Goal: Check status: Check status

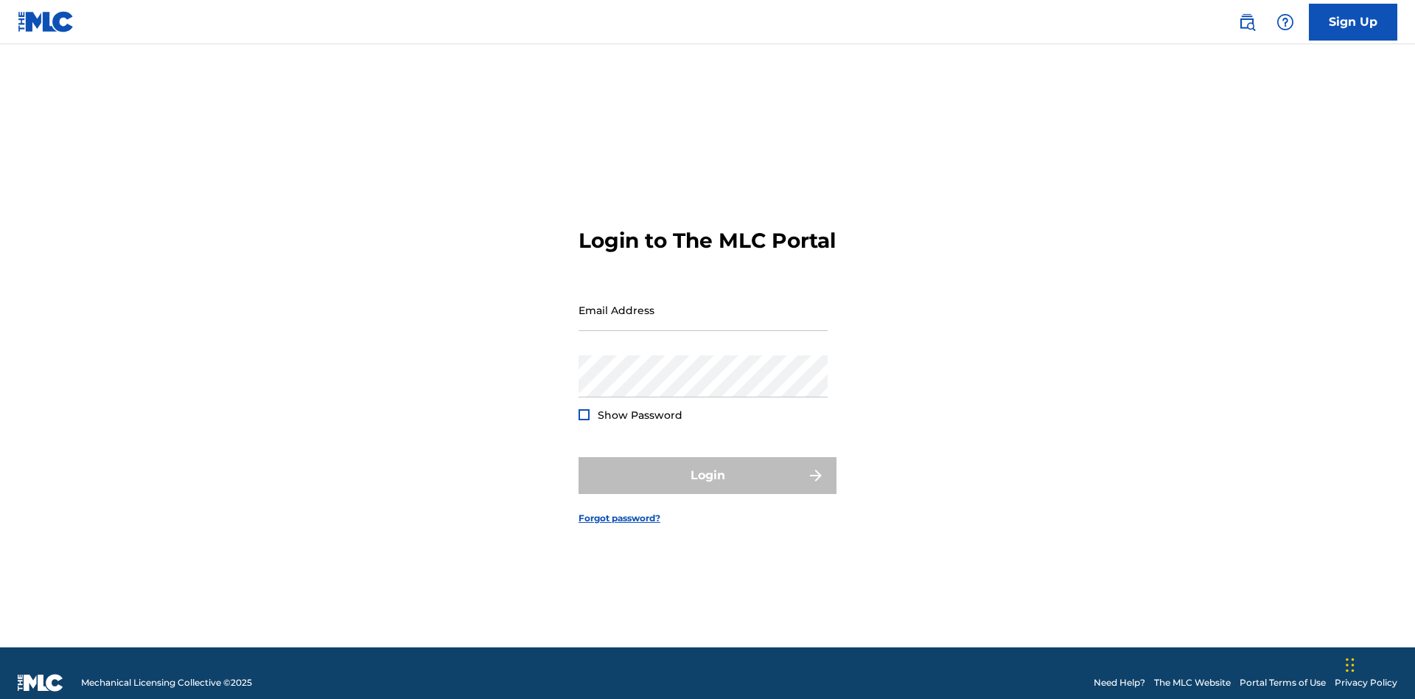
scroll to position [19, 0]
click at [703, 303] on input "Email Address" at bounding box center [703, 310] width 249 height 42
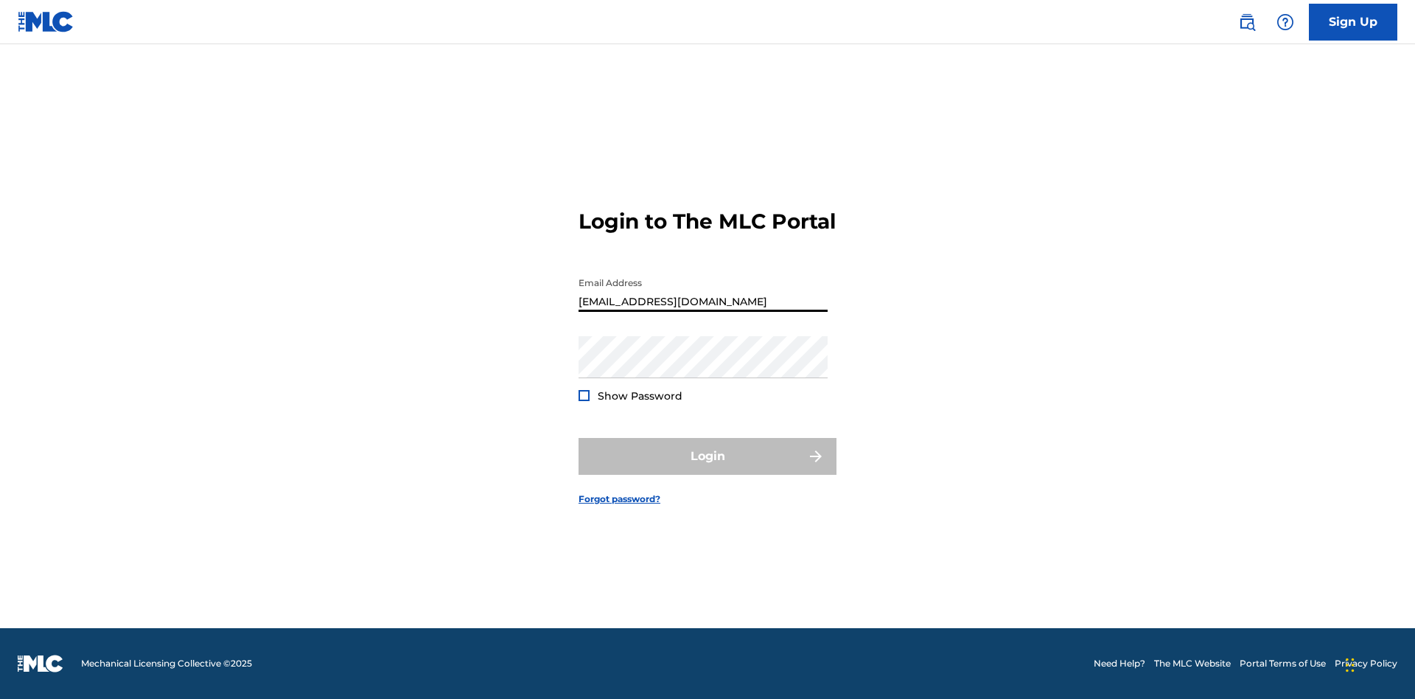
type input "[EMAIL_ADDRESS][DOMAIN_NAME]"
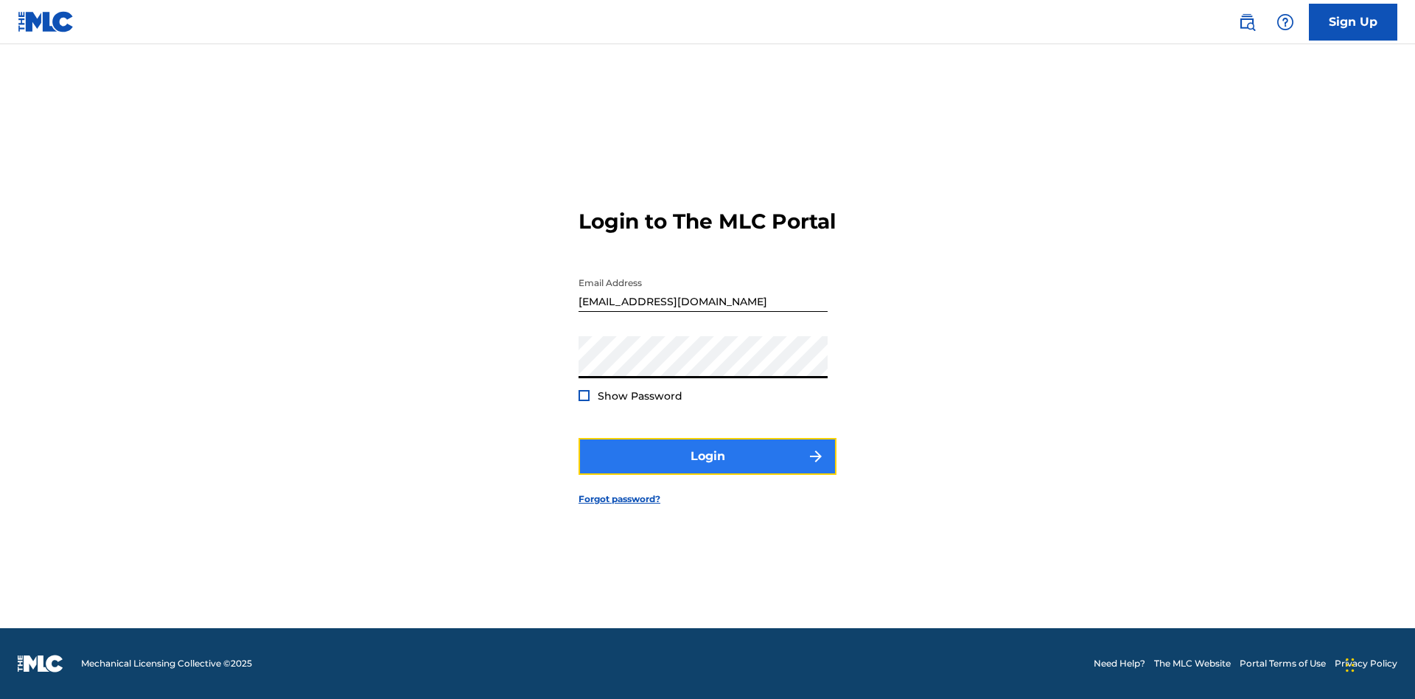
click at [708, 469] on button "Login" at bounding box center [708, 456] width 258 height 37
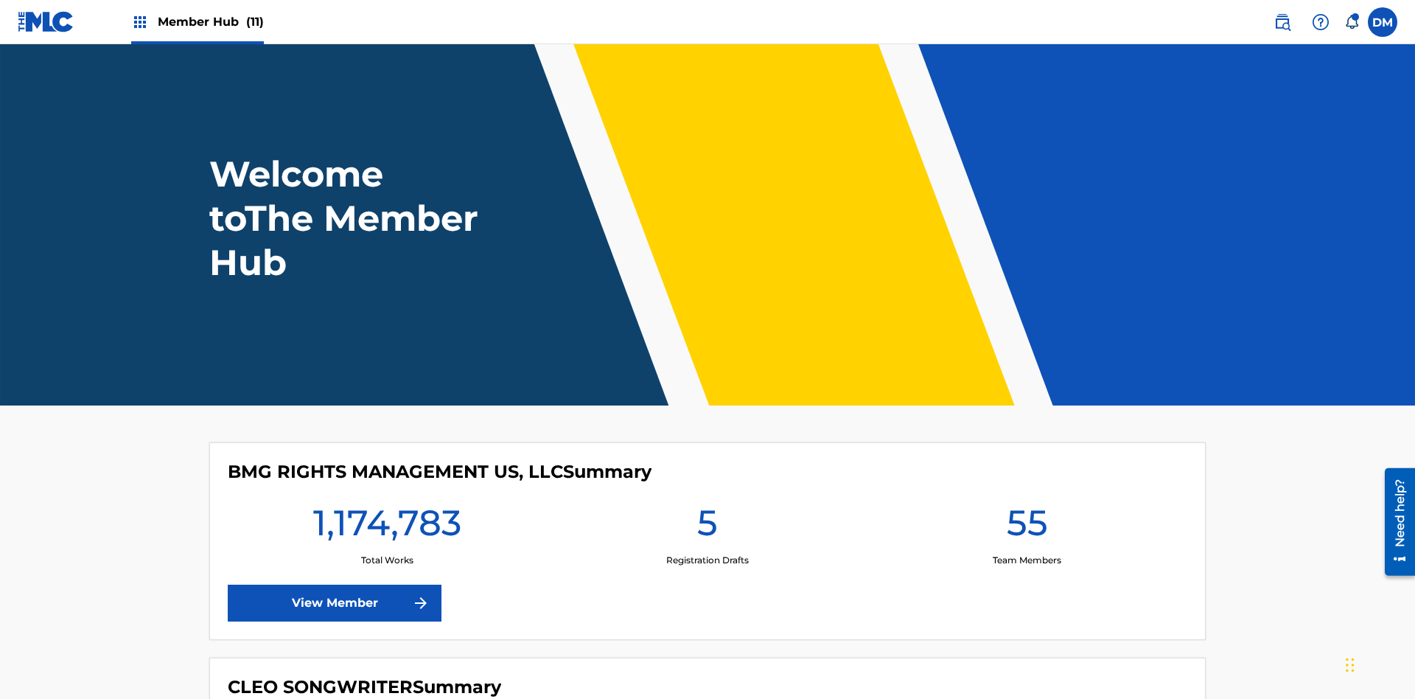
click at [210, 21] on span "Member Hub (11)" at bounding box center [211, 21] width 106 height 17
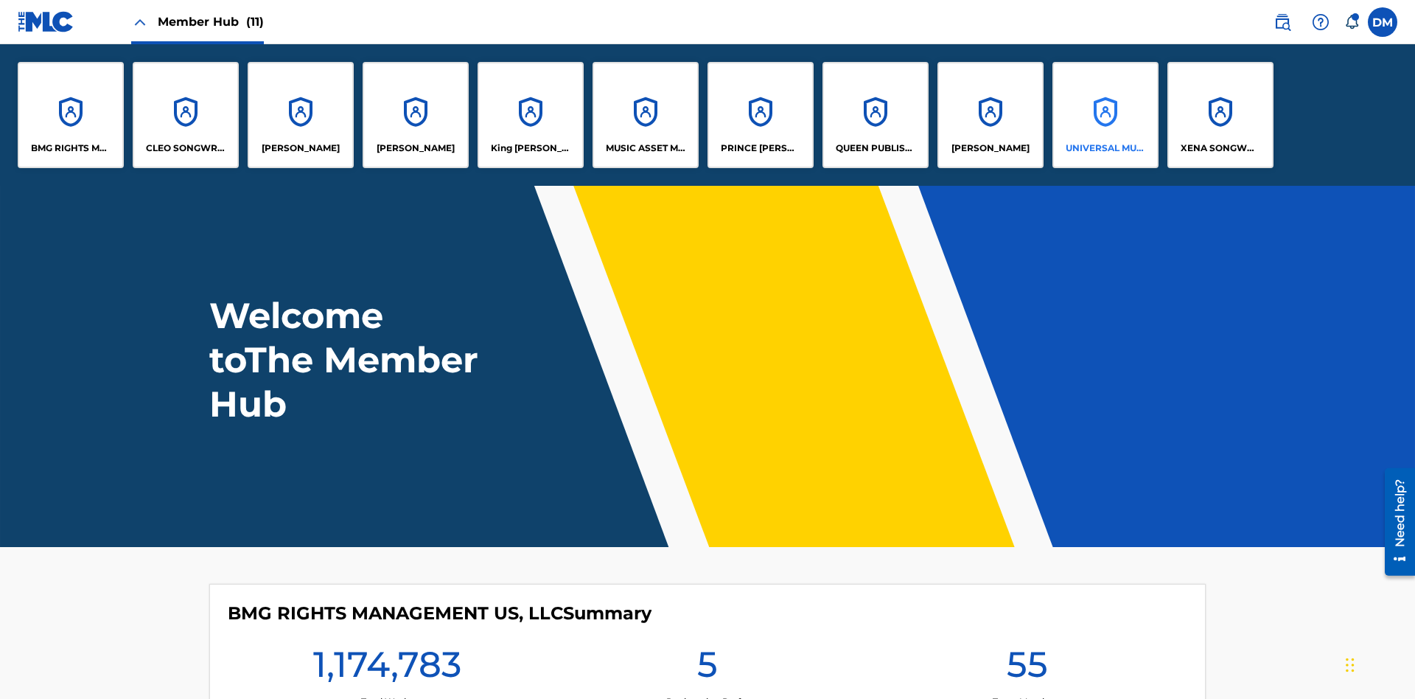
click at [1105, 148] on p "UNIVERSAL MUSIC PUB GROUP" at bounding box center [1106, 148] width 80 height 13
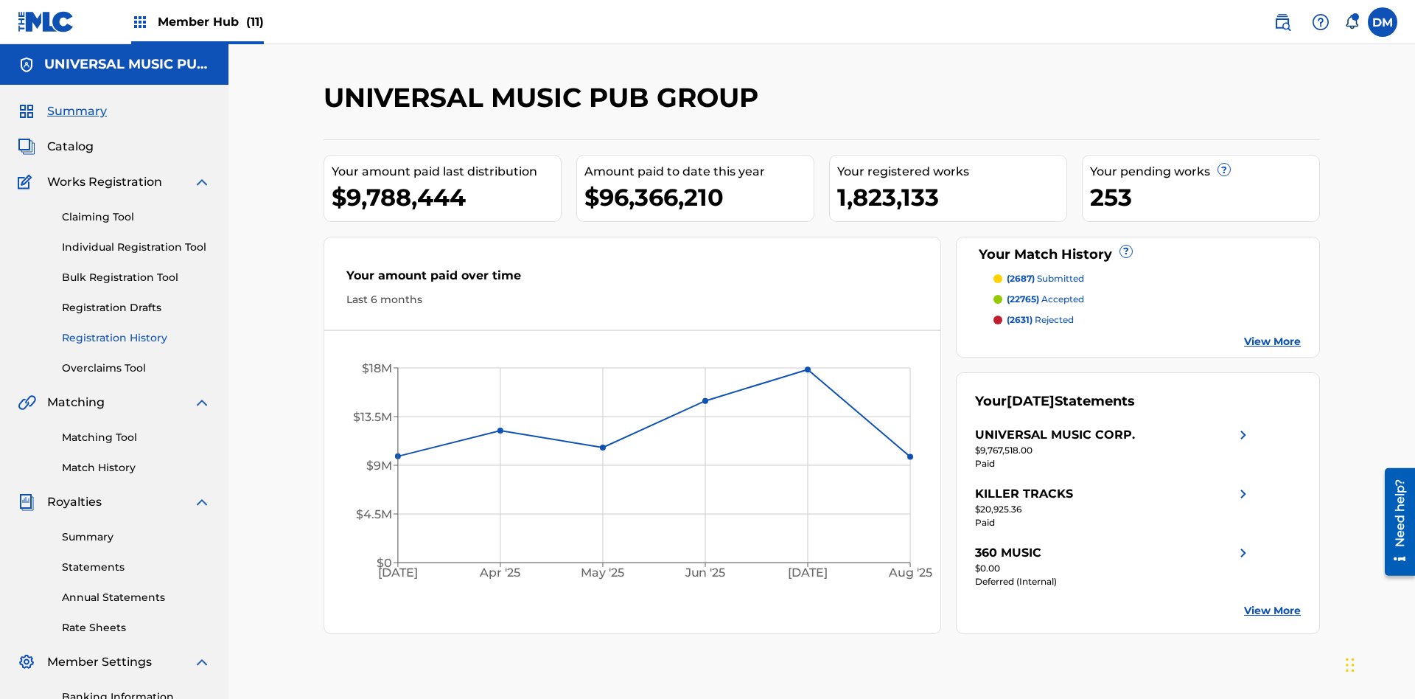
click at [136, 330] on link "Registration History" at bounding box center [136, 337] width 149 height 15
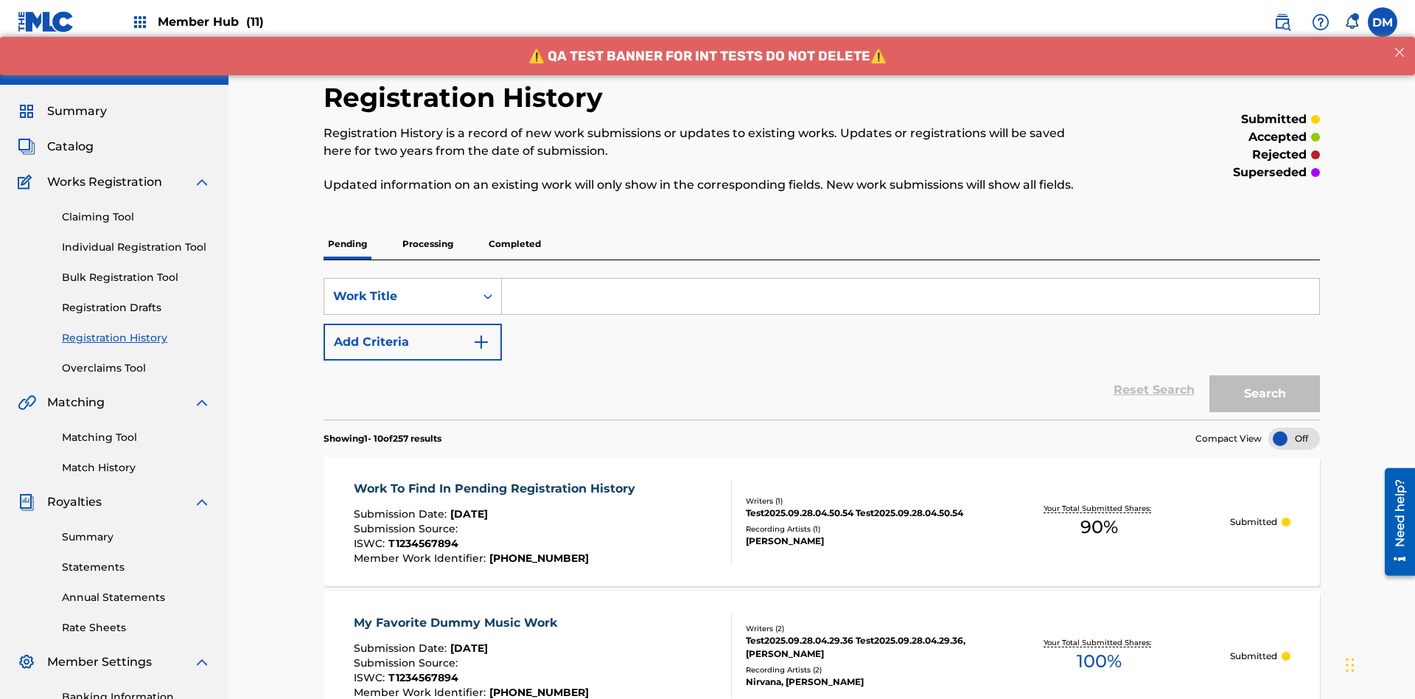
scroll to position [339, 0]
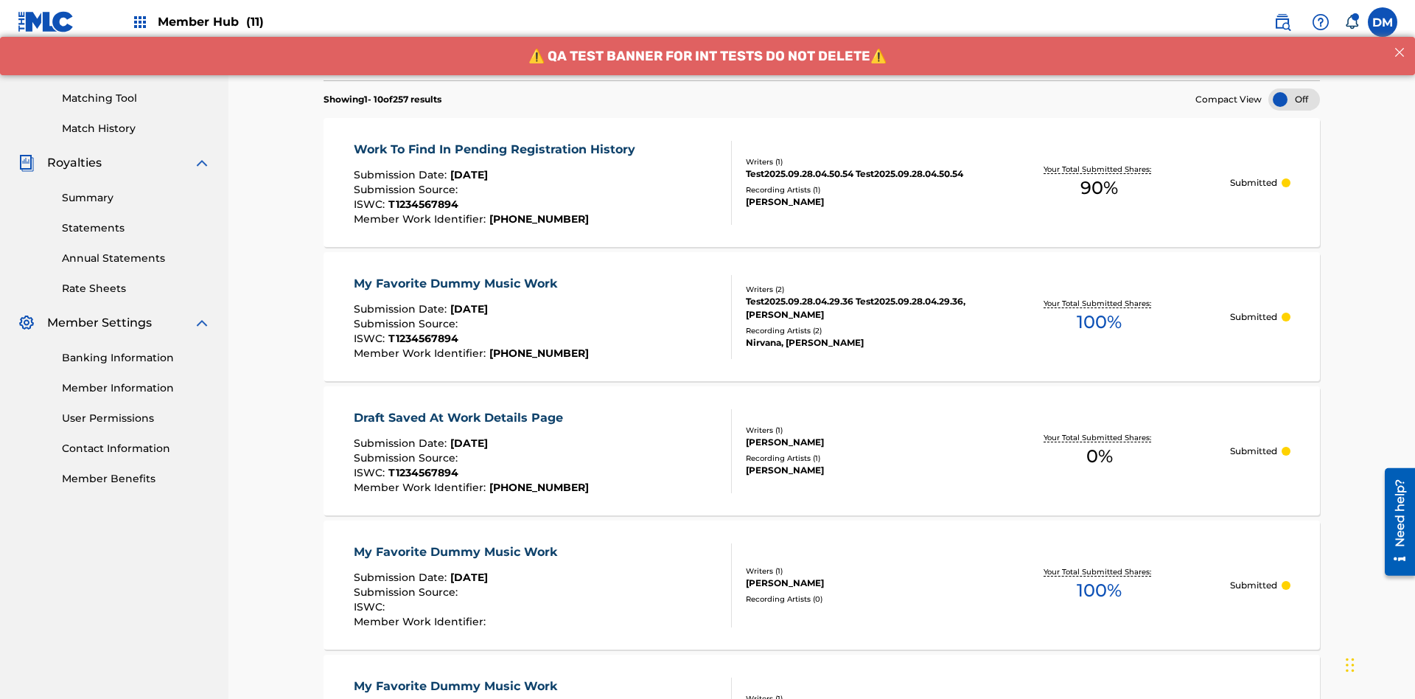
click at [1294, 100] on div at bounding box center [1294, 99] width 52 height 22
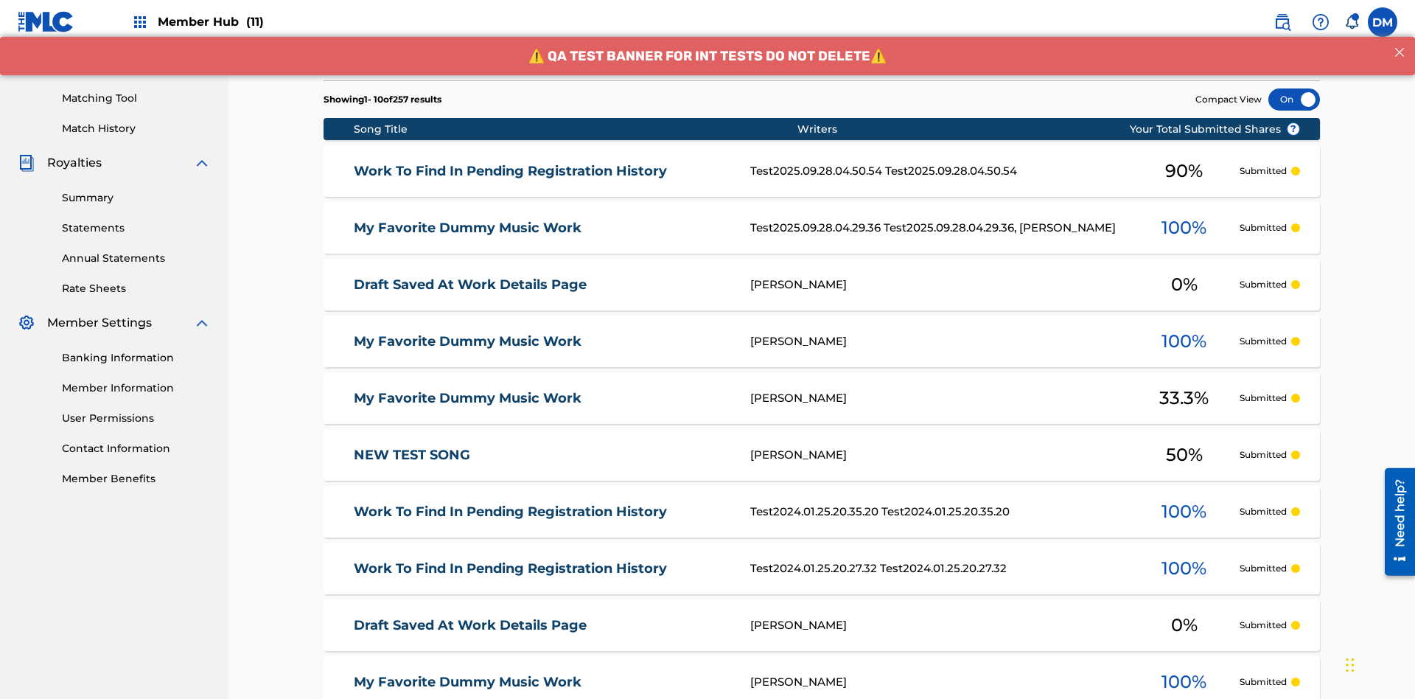
click at [1294, 100] on div at bounding box center [1294, 99] width 52 height 22
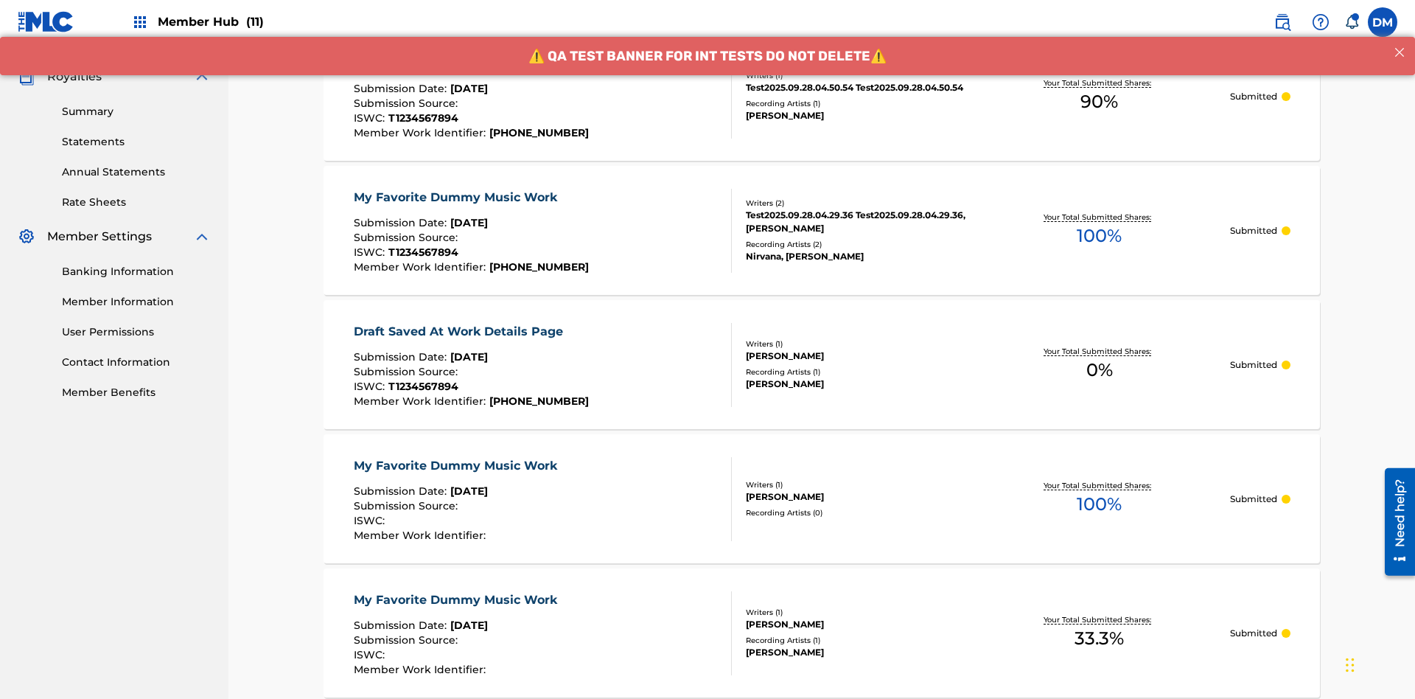
scroll to position [428, 0]
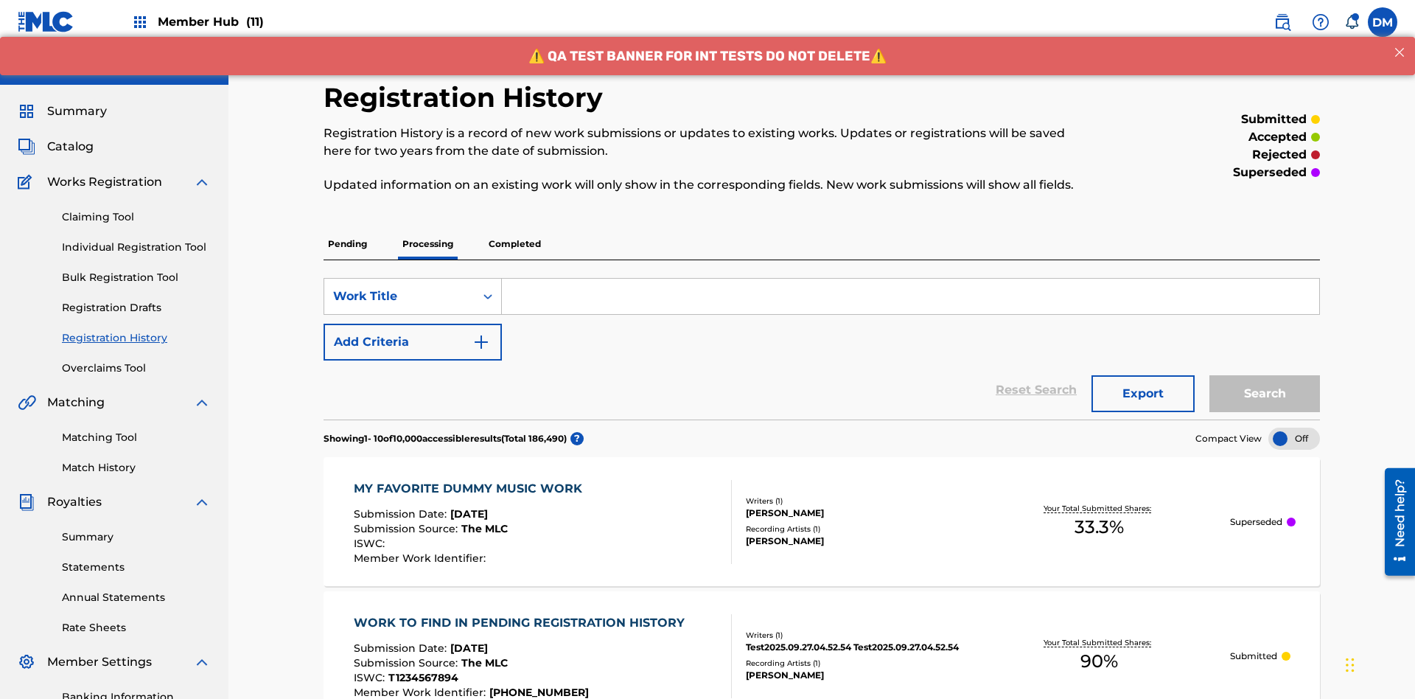
scroll to position [339, 0]
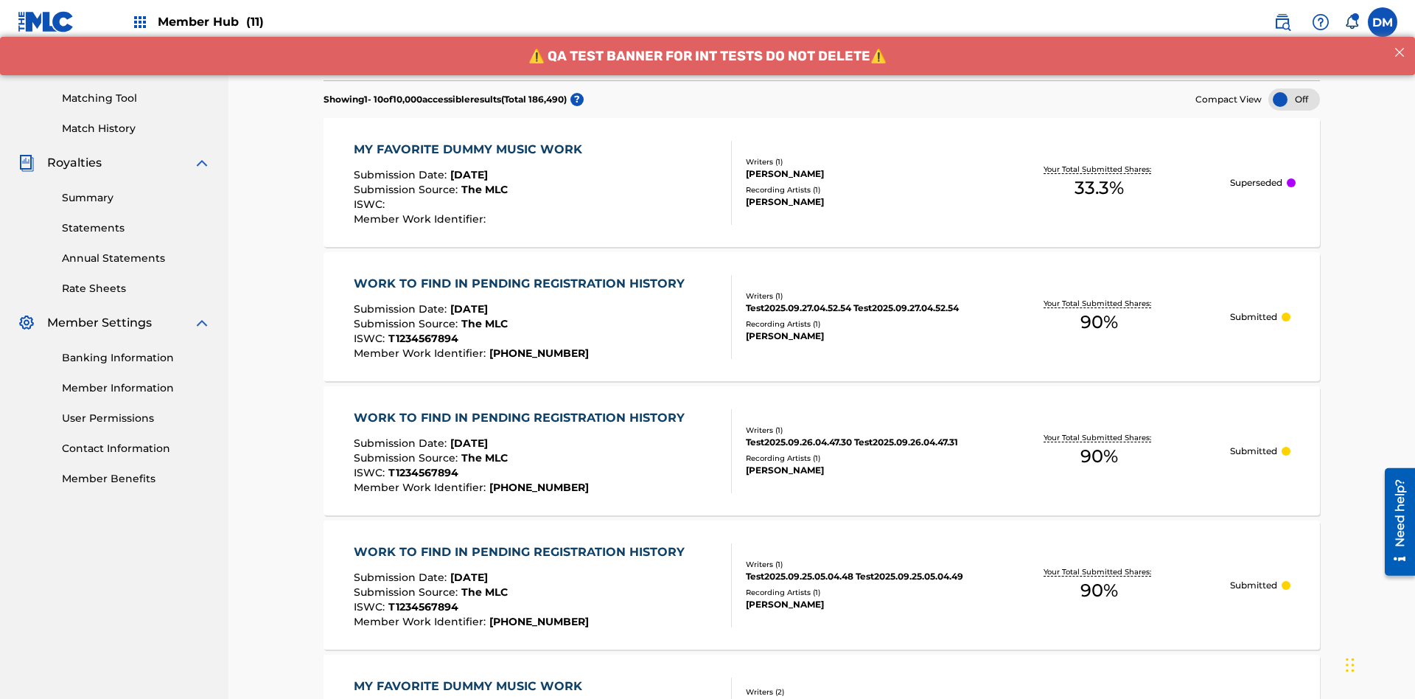
click at [1294, 100] on div at bounding box center [1294, 99] width 52 height 22
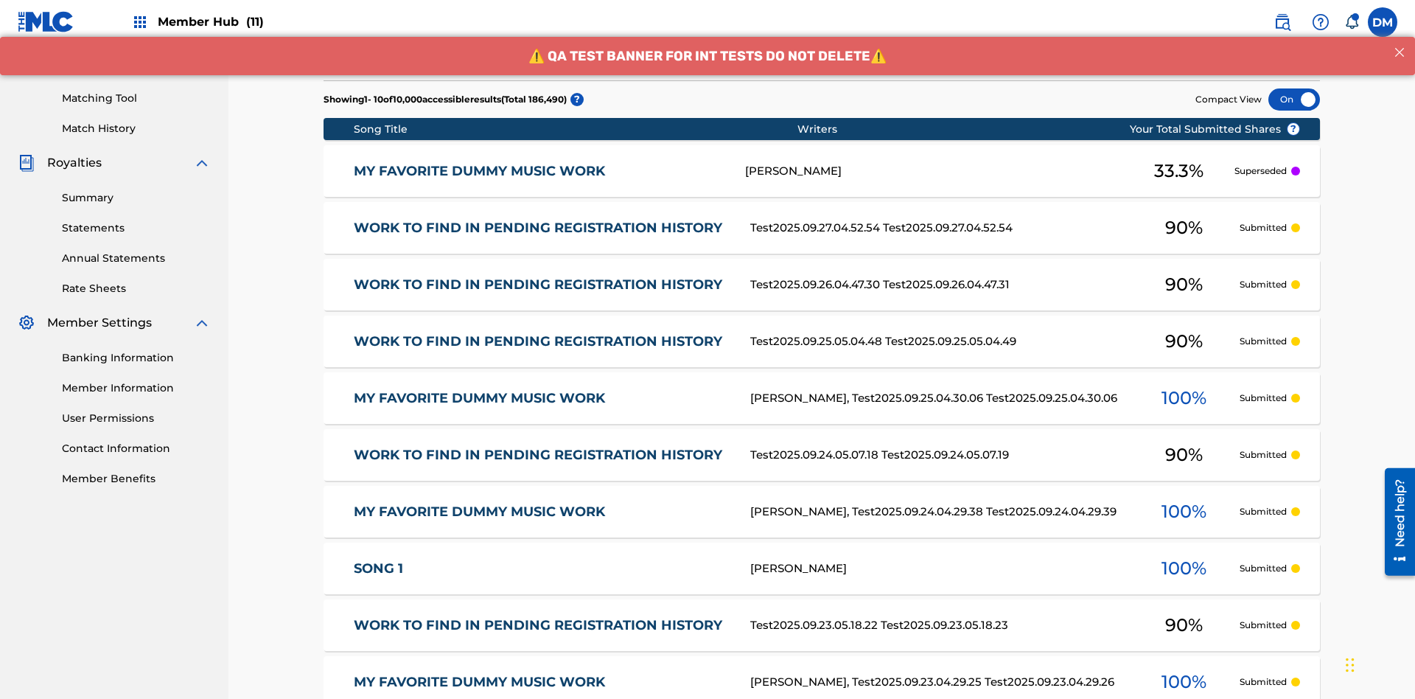
click at [1294, 100] on div at bounding box center [1294, 99] width 52 height 22
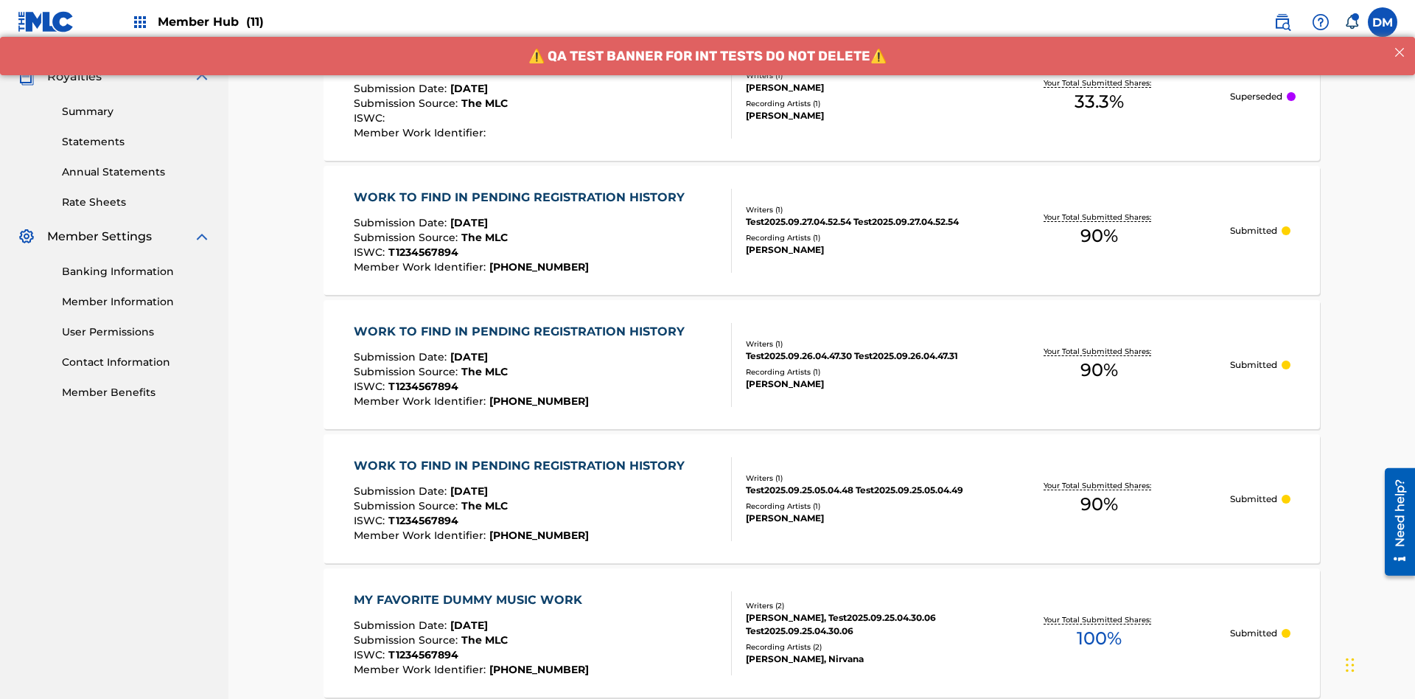
scroll to position [428, 0]
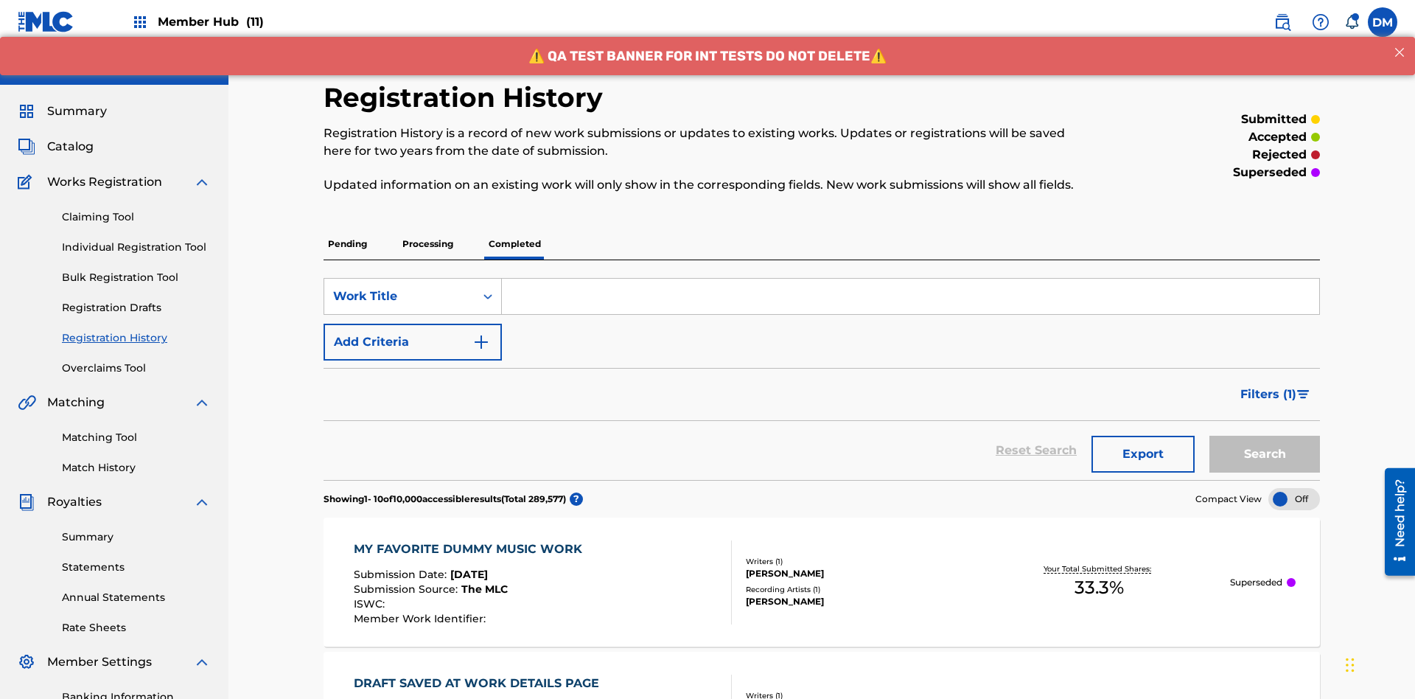
scroll to position [399, 0]
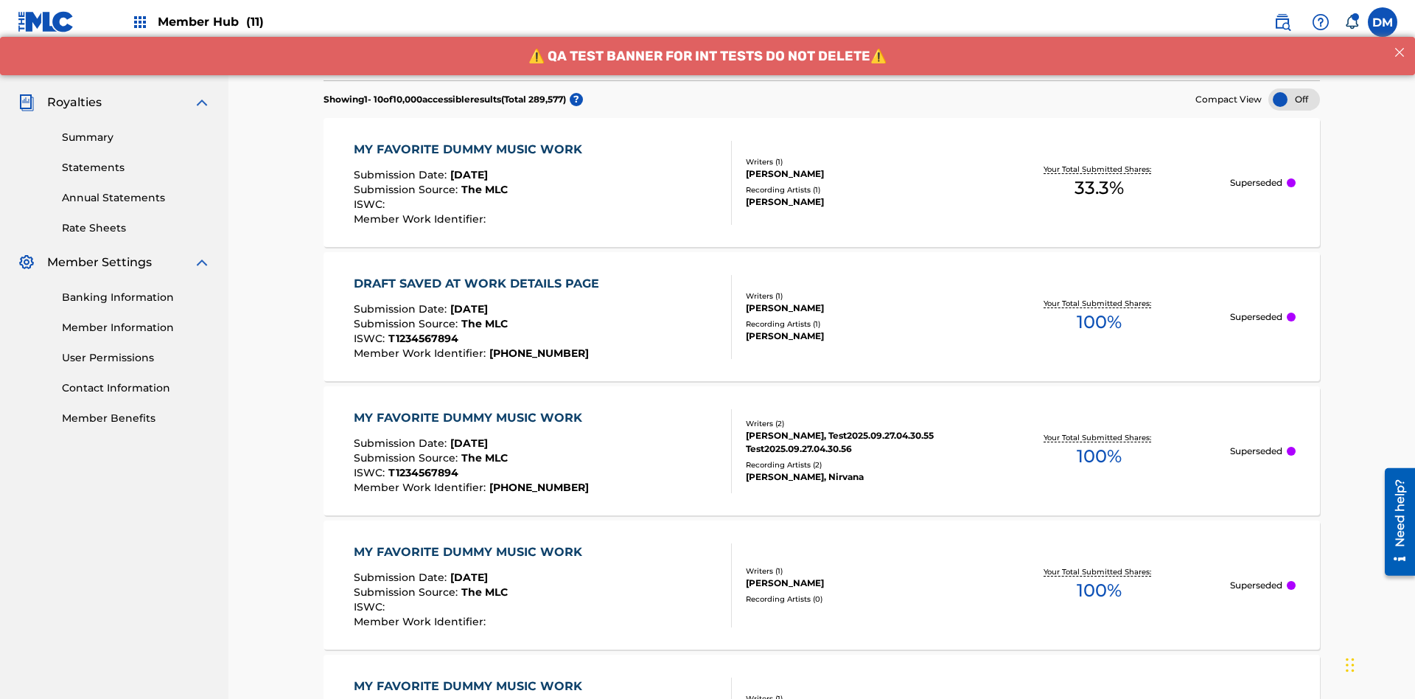
click at [1294, 100] on div at bounding box center [1294, 99] width 52 height 22
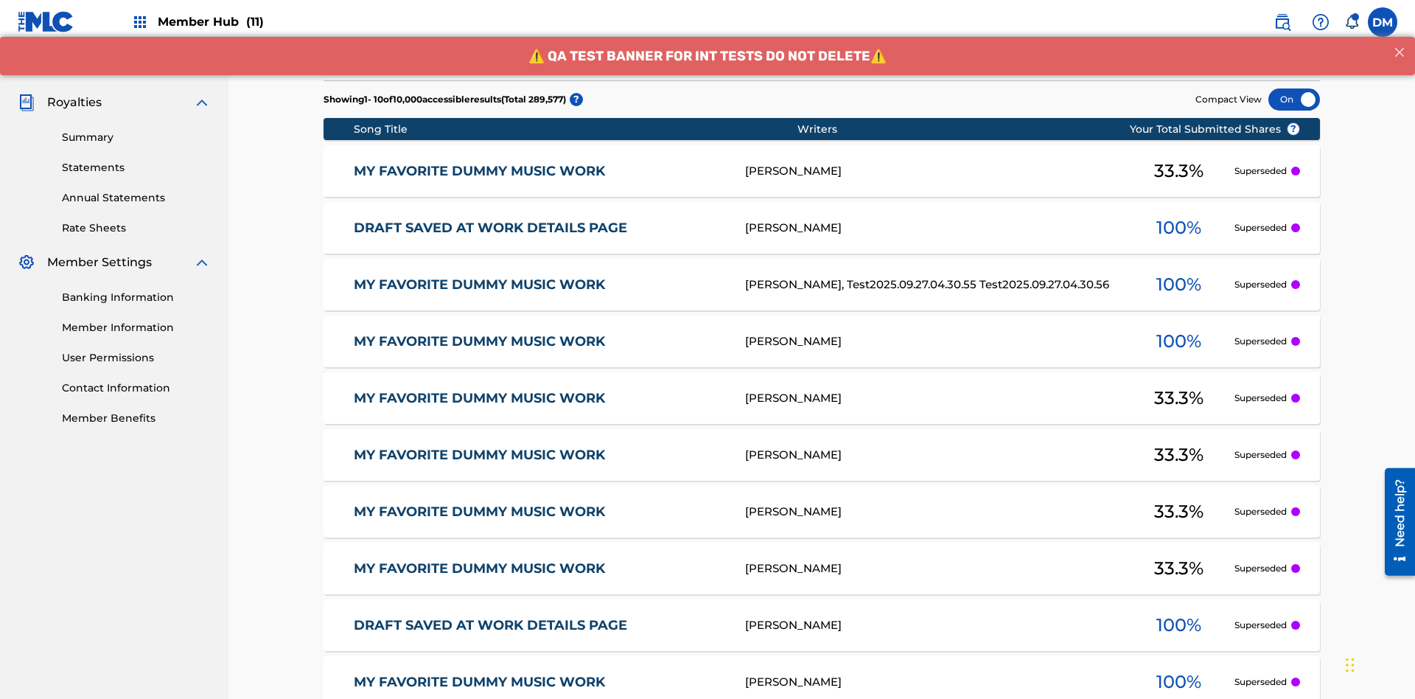
click at [1294, 100] on div at bounding box center [1294, 99] width 52 height 22
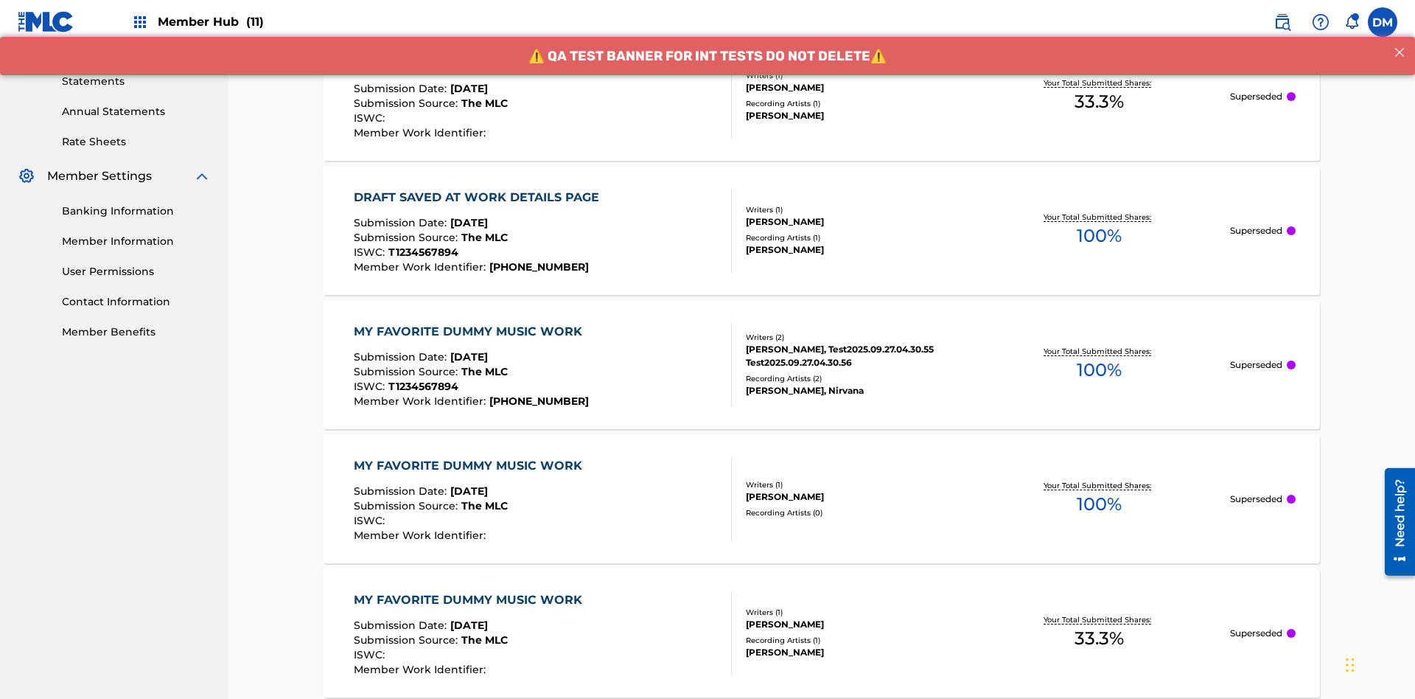
scroll to position [489, 0]
